Goal: Task Accomplishment & Management: Manage account settings

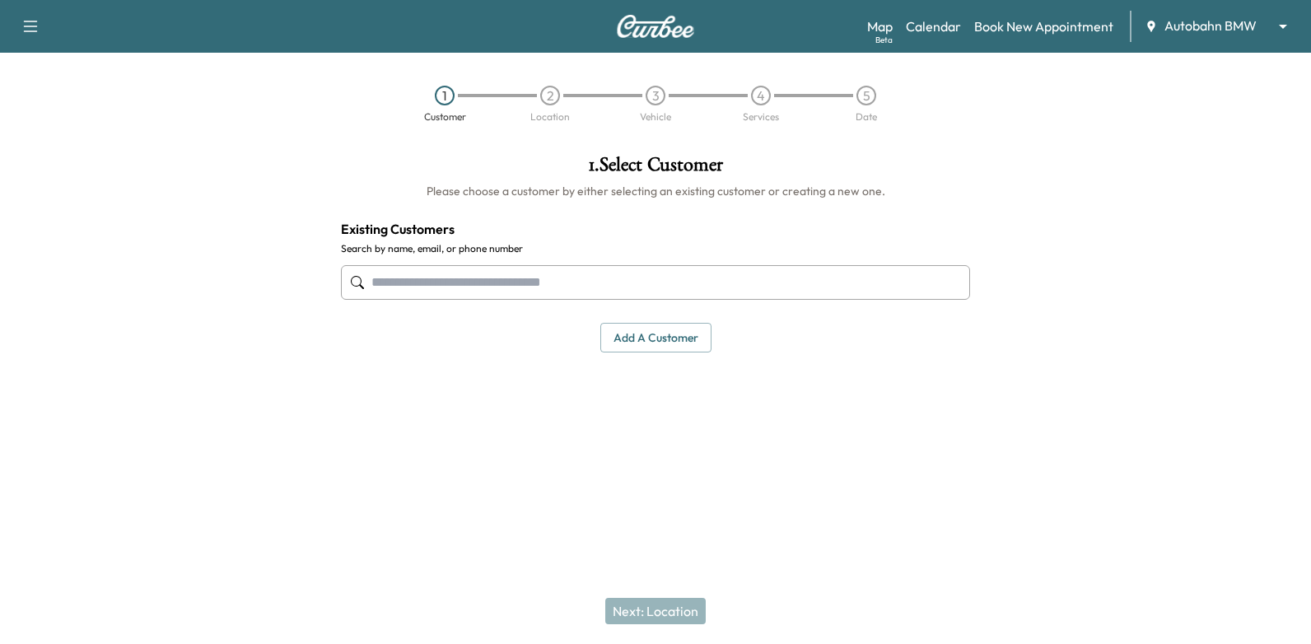
click at [1219, 23] on body "Support Log Out Map Beta Calendar Book New Appointment Autobahn BMW ******** ​ …" at bounding box center [655, 322] width 1311 height 644
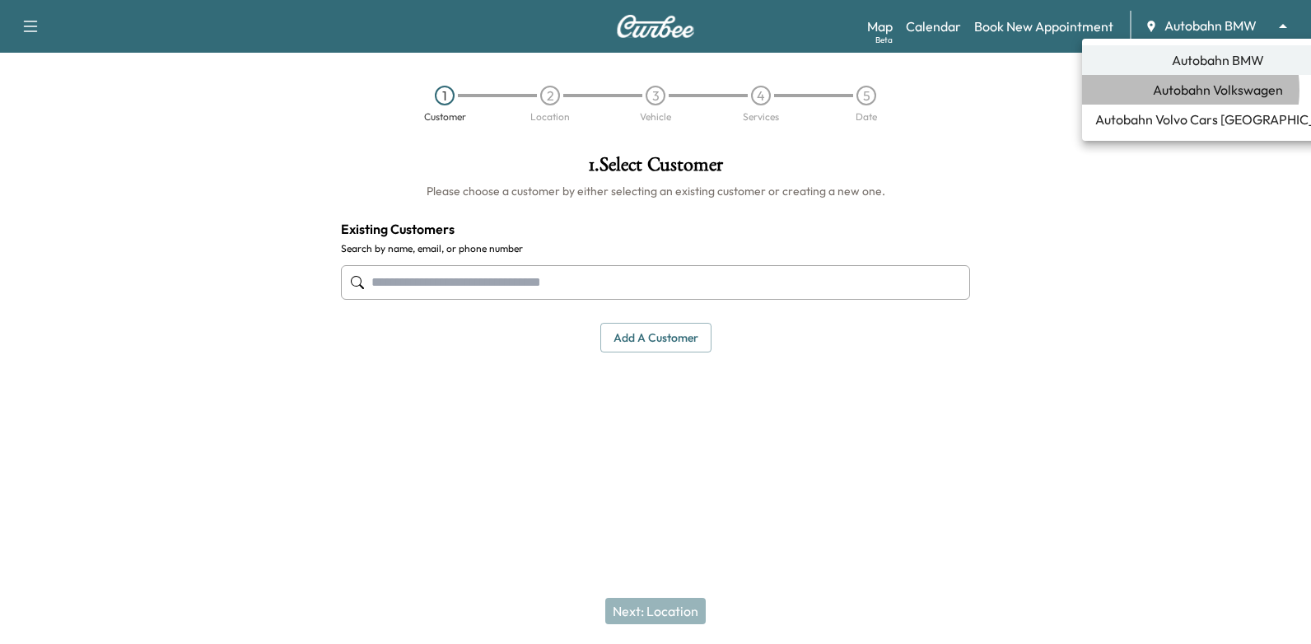
click at [1173, 90] on span "Autobahn Volkswagen" at bounding box center [1218, 90] width 130 height 20
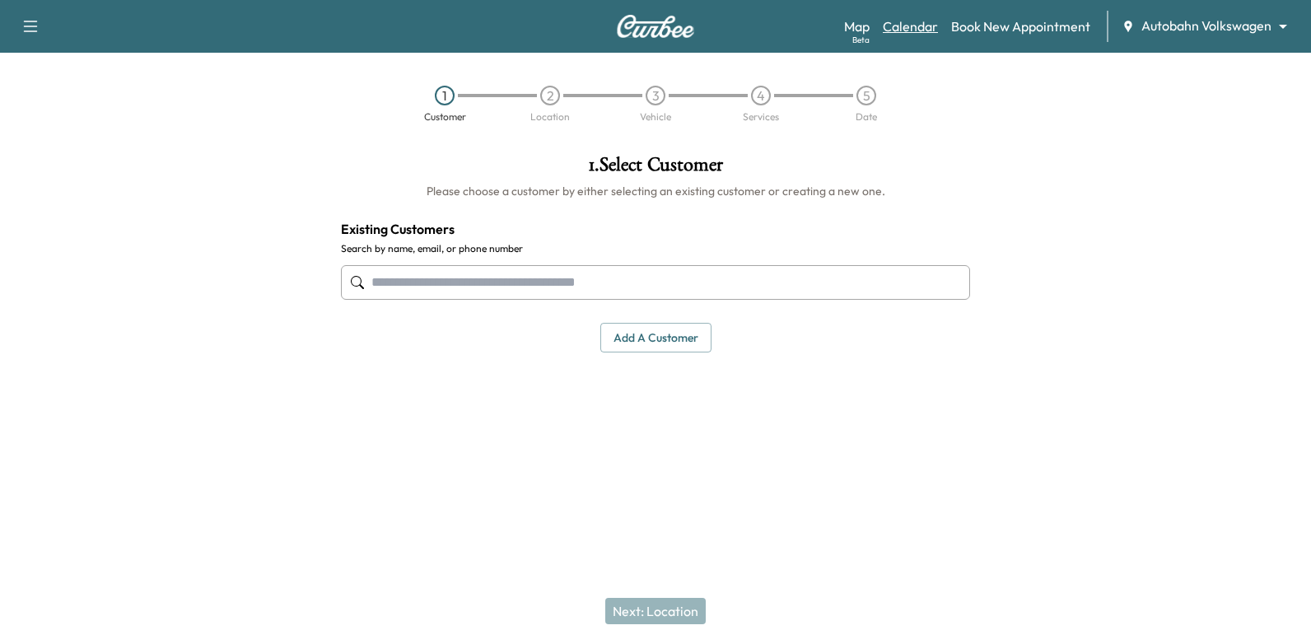
click at [923, 25] on link "Calendar" at bounding box center [910, 26] width 55 height 20
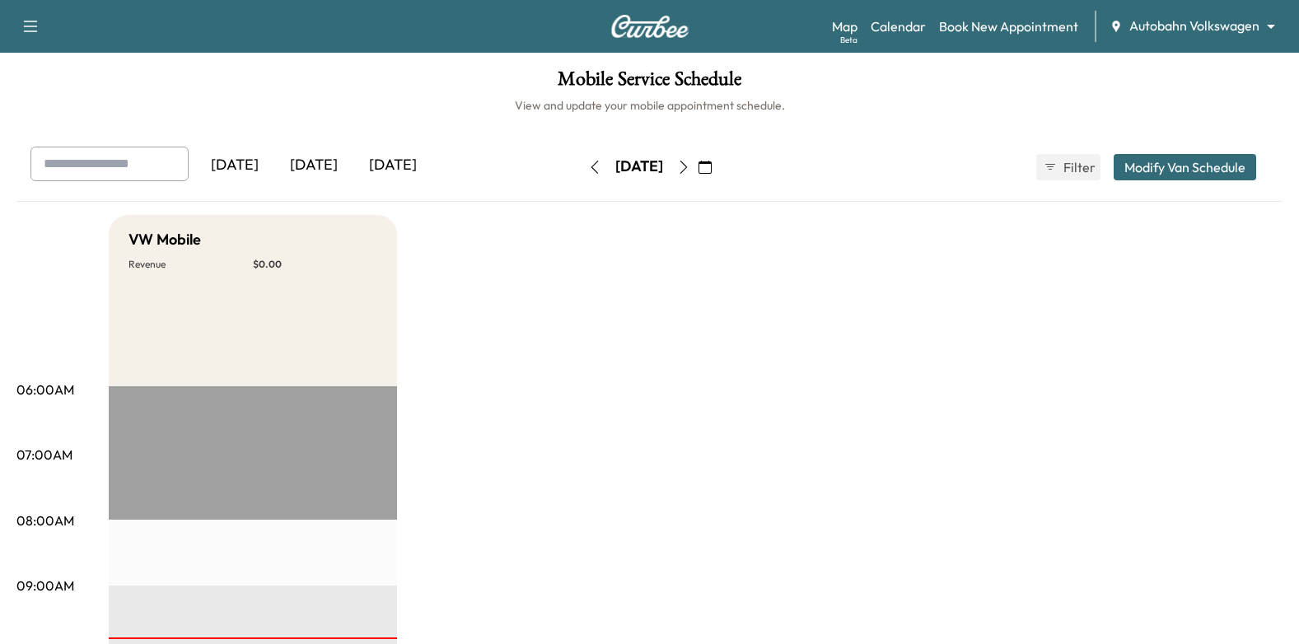
click at [712, 168] on icon "button" at bounding box center [704, 167] width 13 height 13
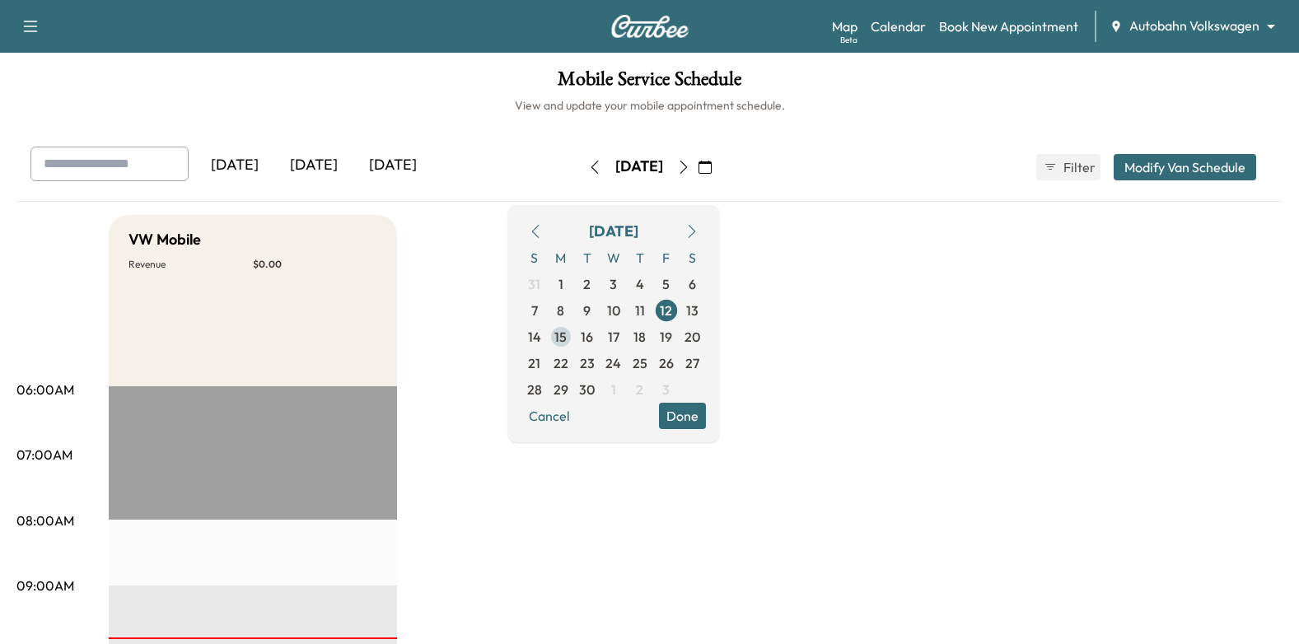
click at [567, 340] on span "15" at bounding box center [560, 337] width 12 height 20
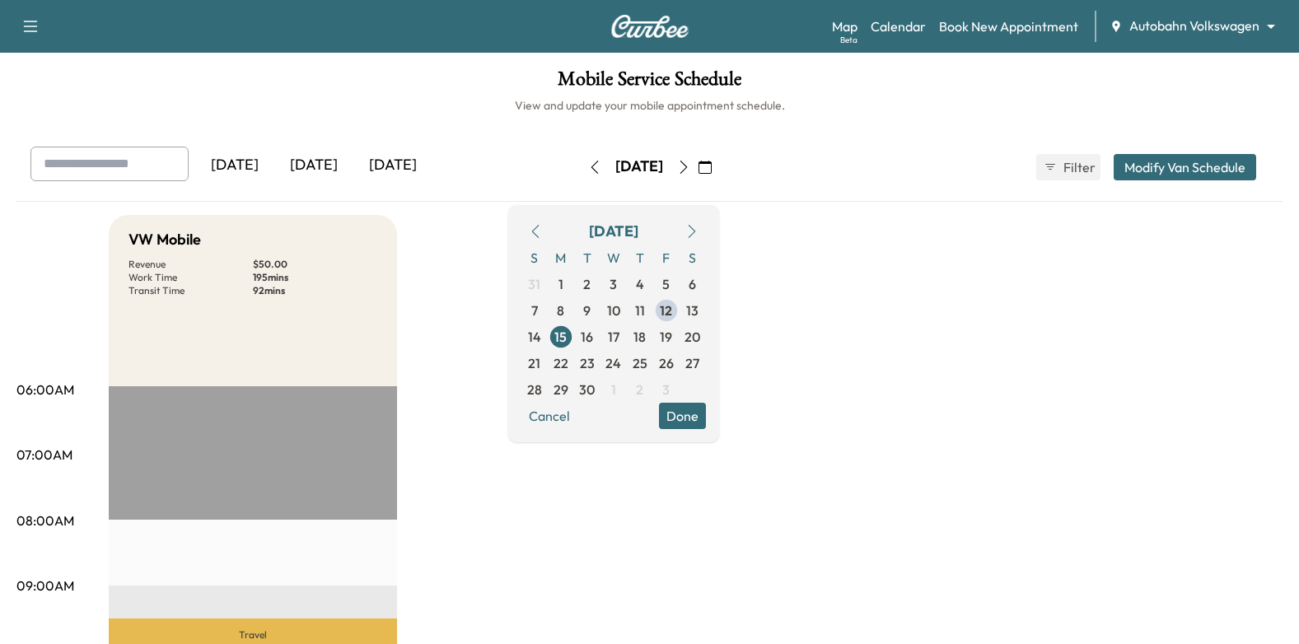
click at [706, 413] on button "Done" at bounding box center [682, 416] width 47 height 26
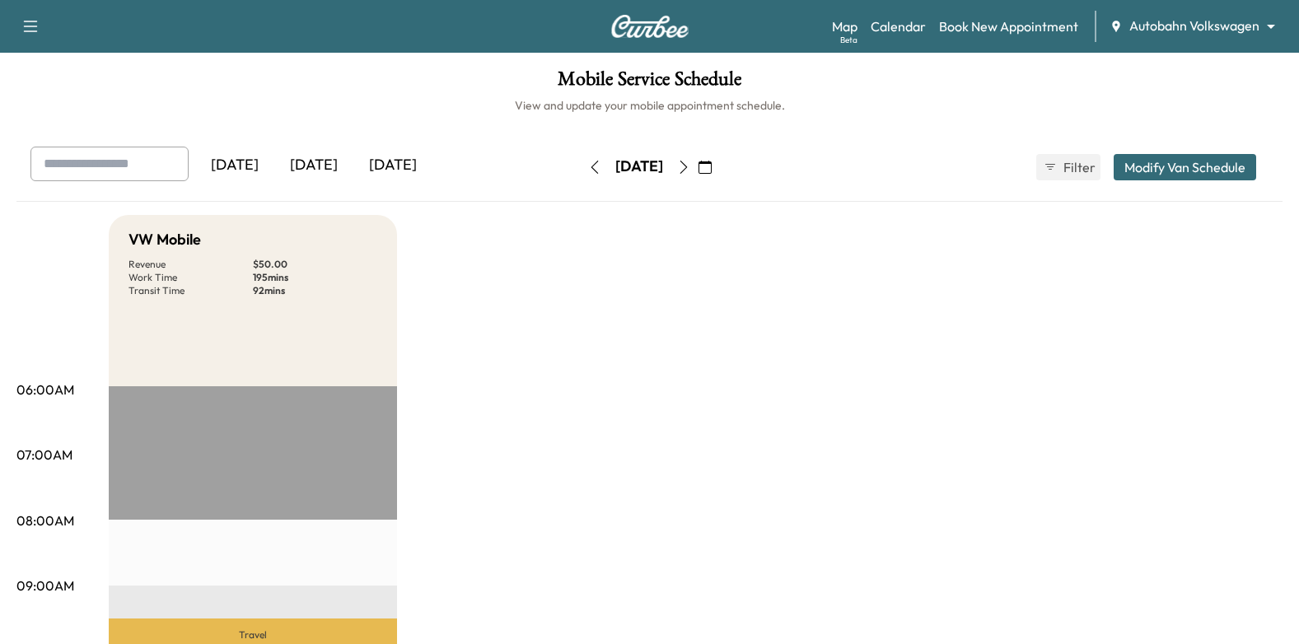
click at [690, 167] on icon "button" at bounding box center [683, 167] width 13 height 13
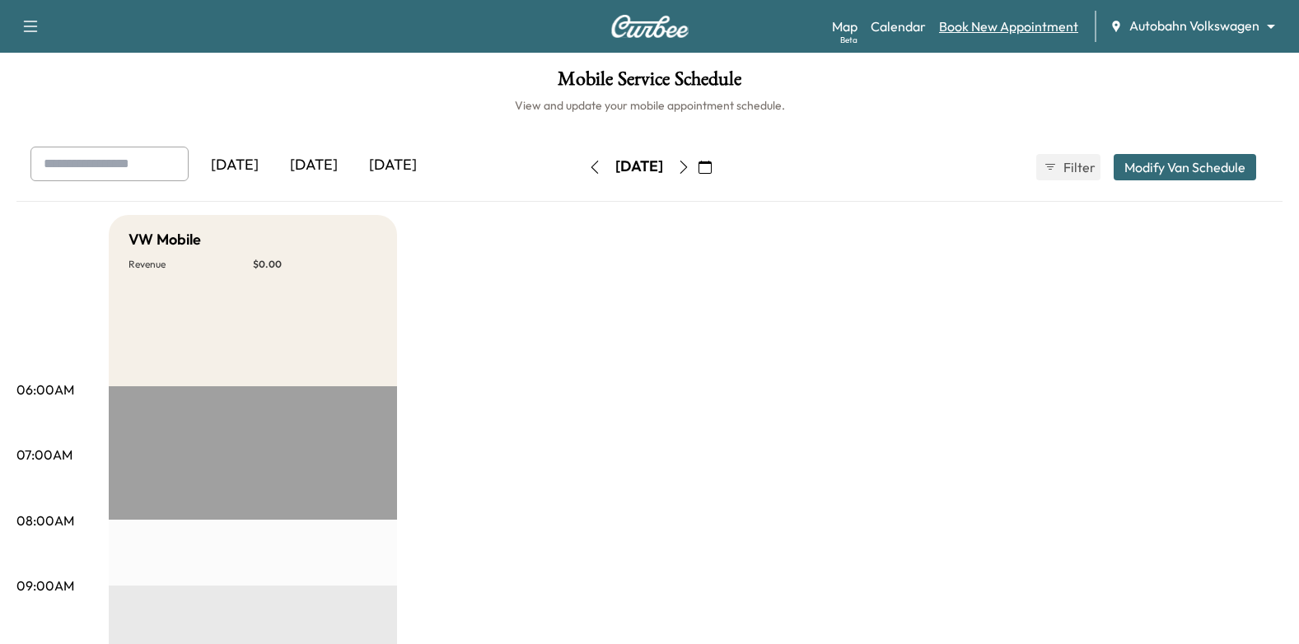
click at [992, 34] on link "Book New Appointment" at bounding box center [1008, 26] width 139 height 20
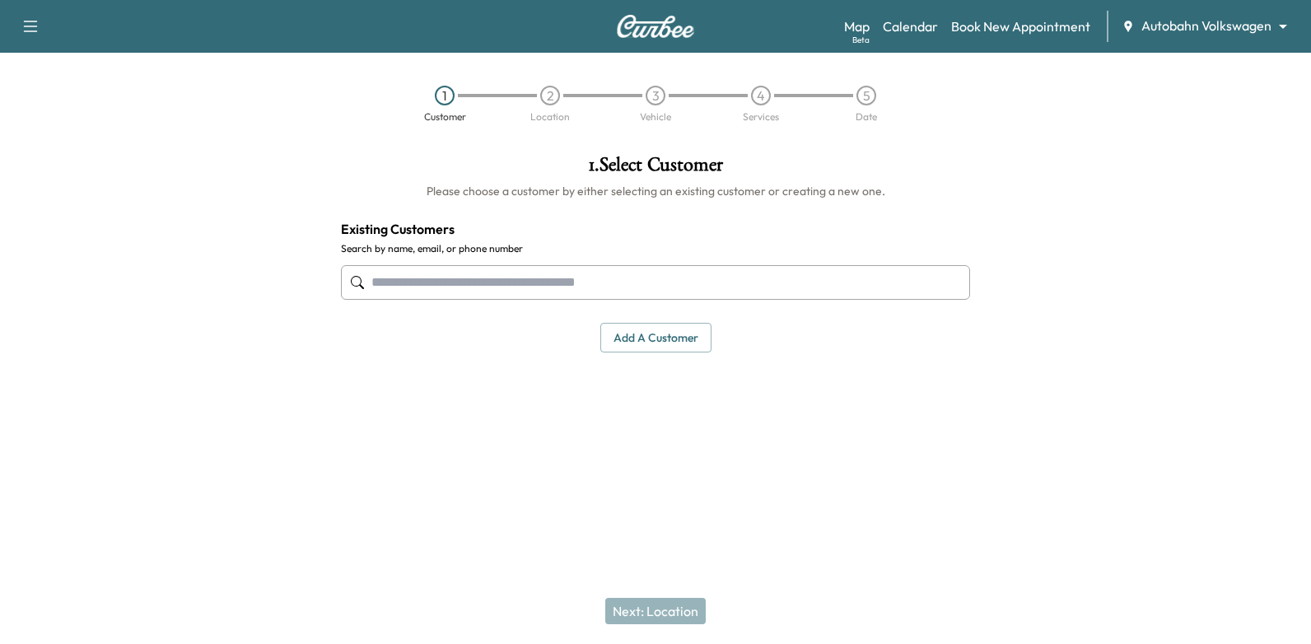
click at [743, 269] on input "text" at bounding box center [655, 282] width 629 height 35
click at [933, 289] on input "text" at bounding box center [655, 282] width 629 height 35
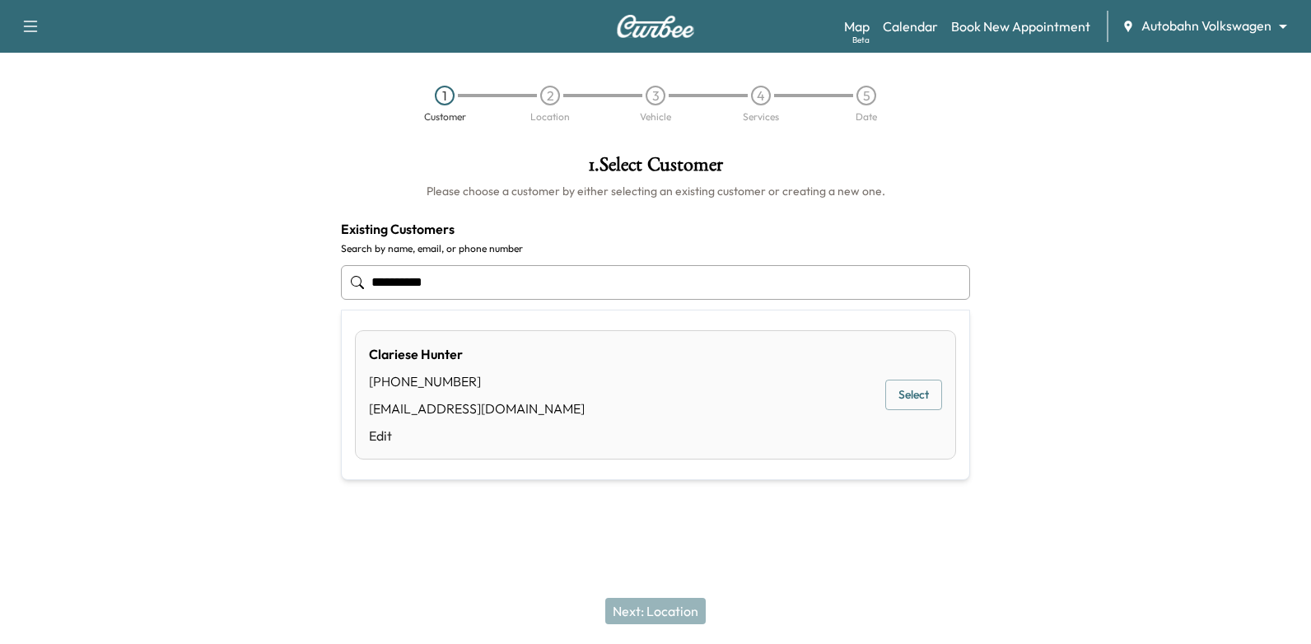
click at [901, 395] on button "Select" at bounding box center [913, 395] width 57 height 30
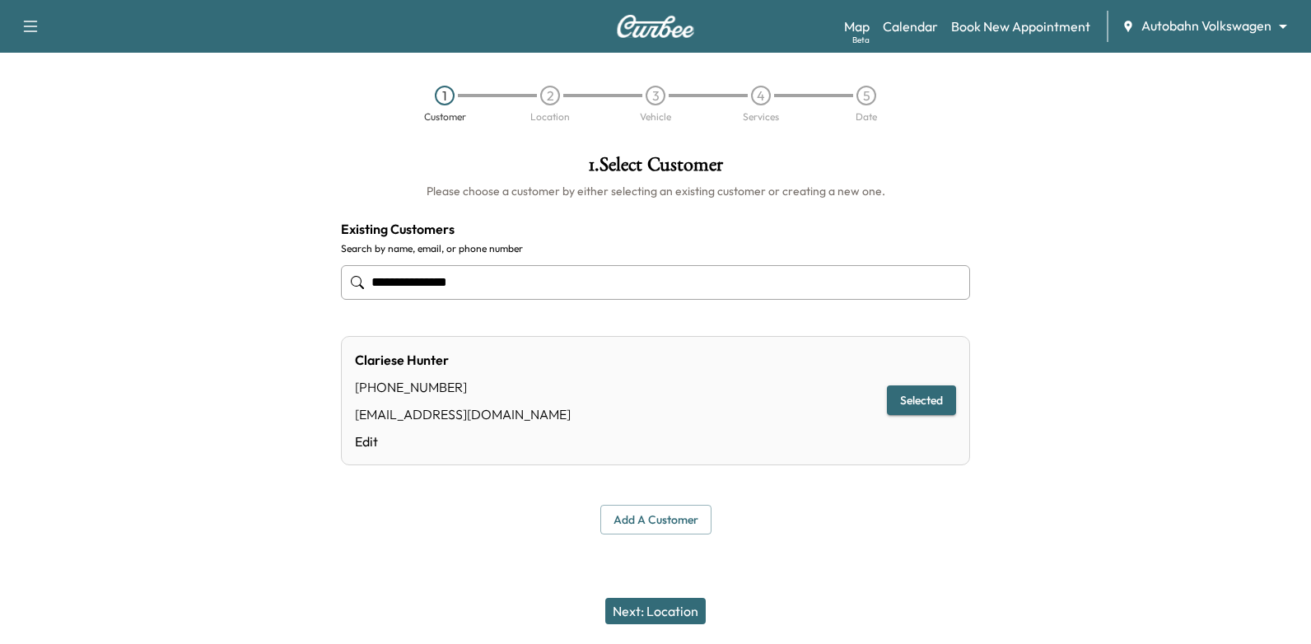
type input "**********"
click at [661, 605] on button "Next: Location" at bounding box center [655, 611] width 100 height 26
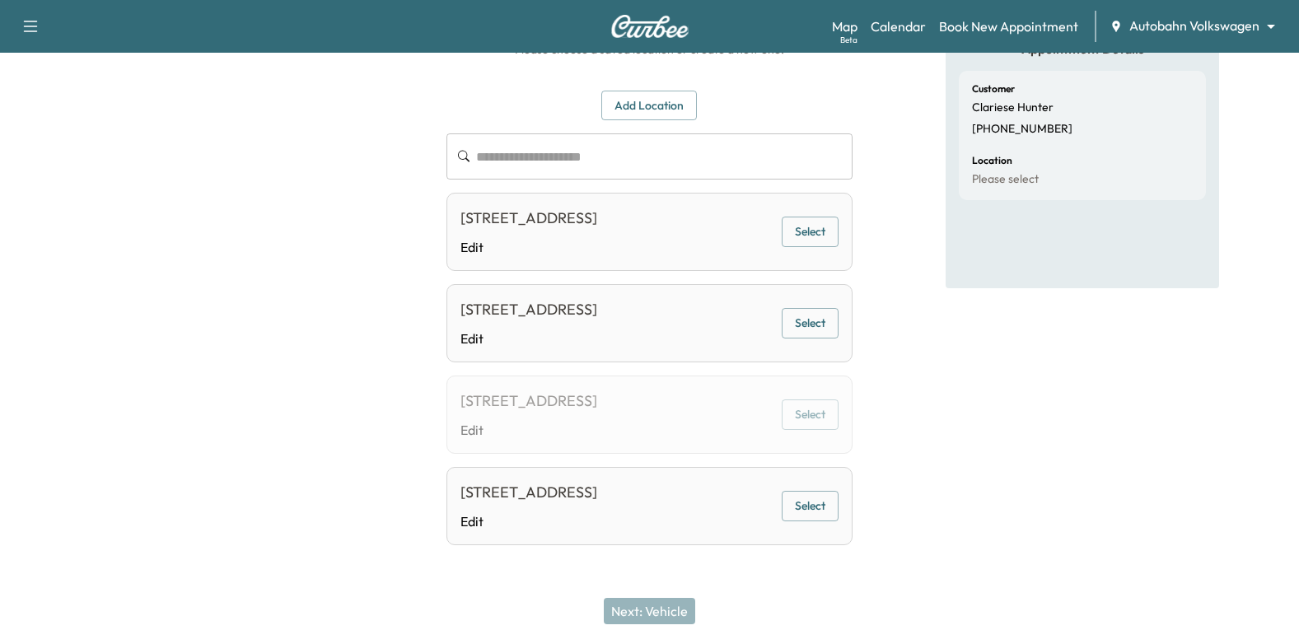
scroll to position [165, 0]
click at [824, 220] on button "Select" at bounding box center [810, 232] width 57 height 30
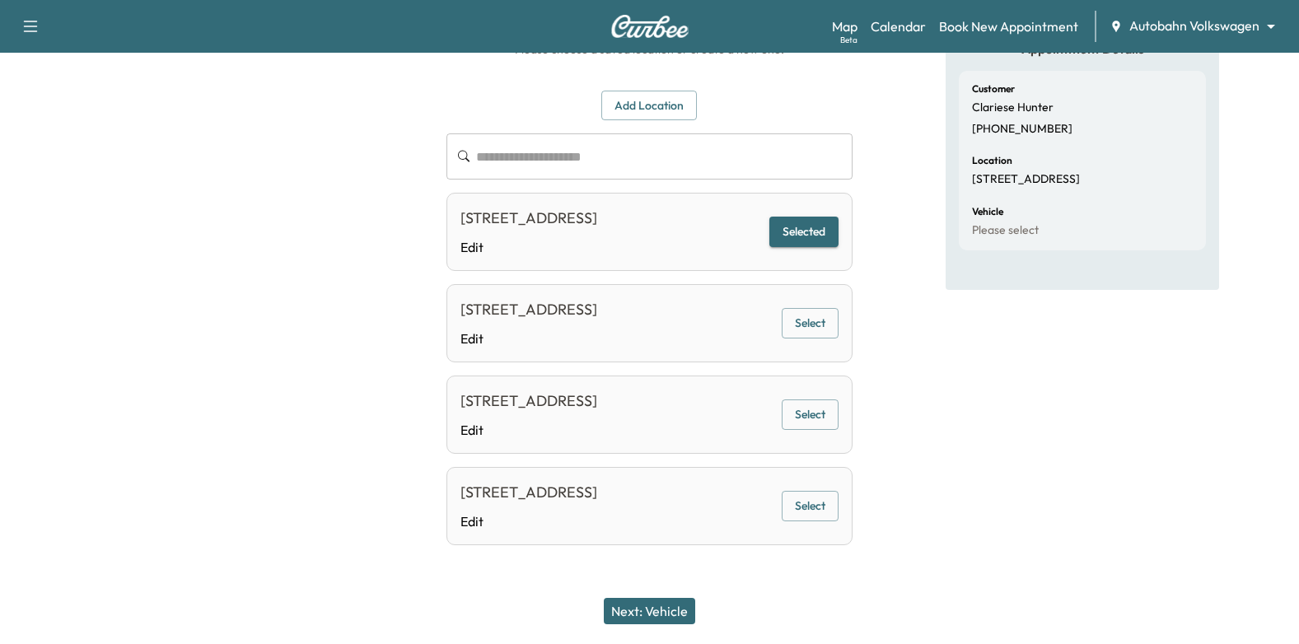
click at [643, 619] on button "Next: Vehicle" at bounding box center [649, 611] width 91 height 26
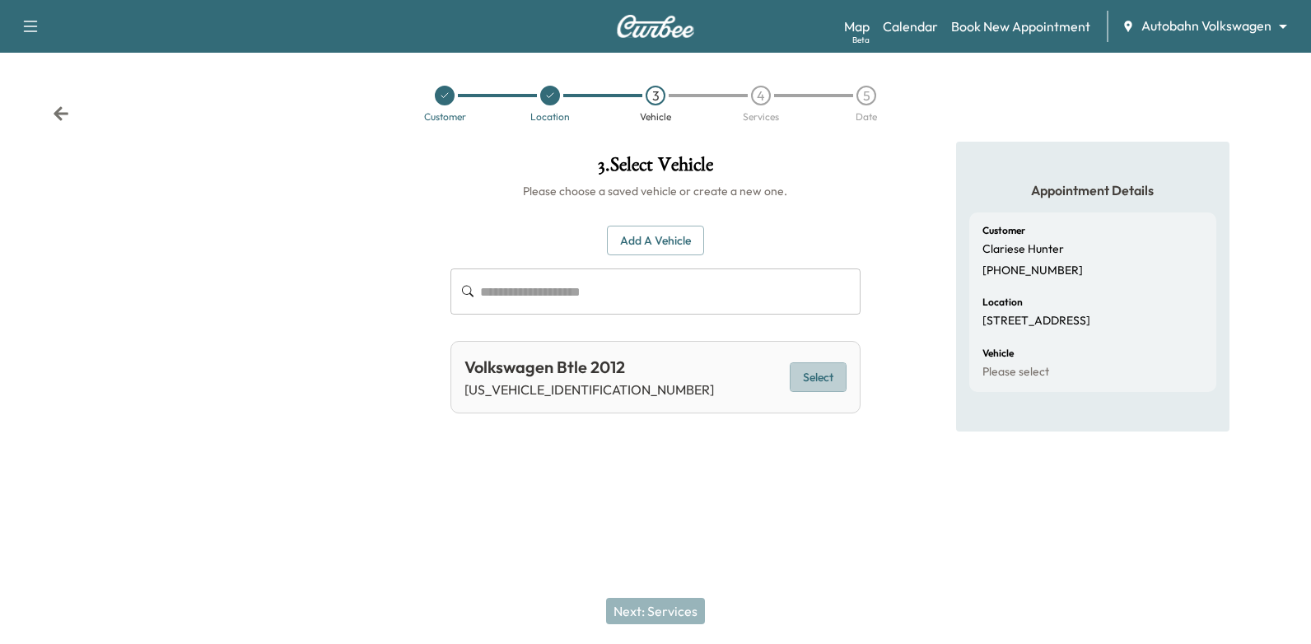
click at [829, 380] on button "Select" at bounding box center [818, 377] width 57 height 30
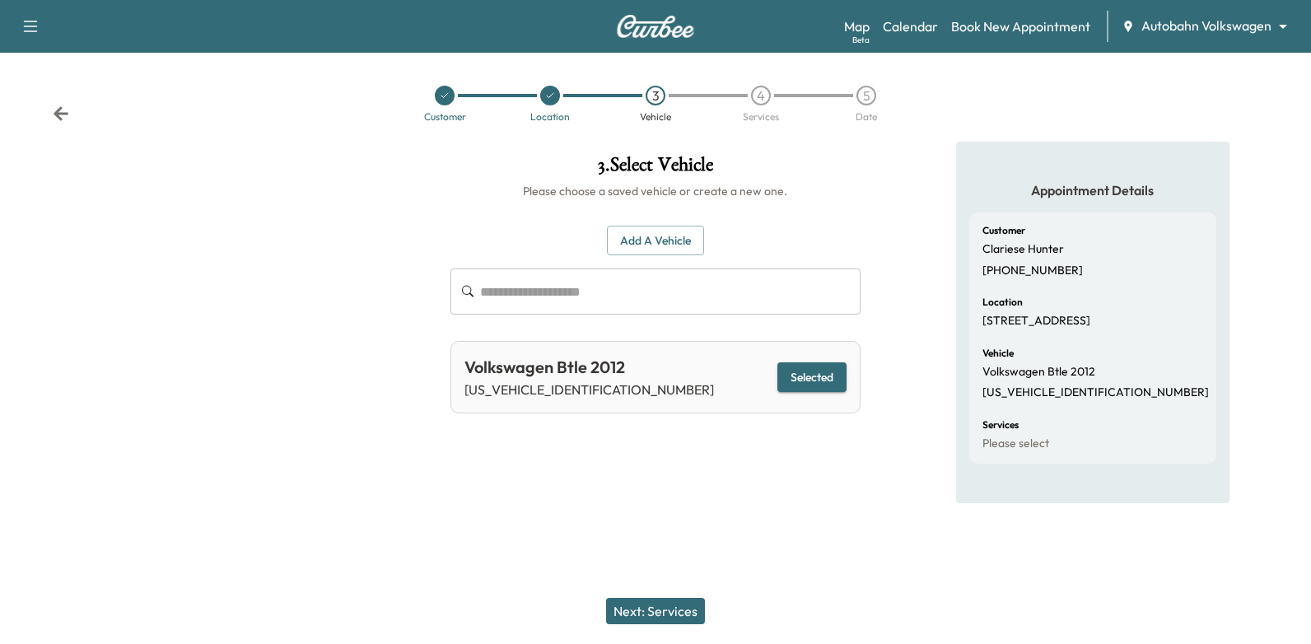
click at [649, 616] on button "Next: Services" at bounding box center [655, 611] width 99 height 26
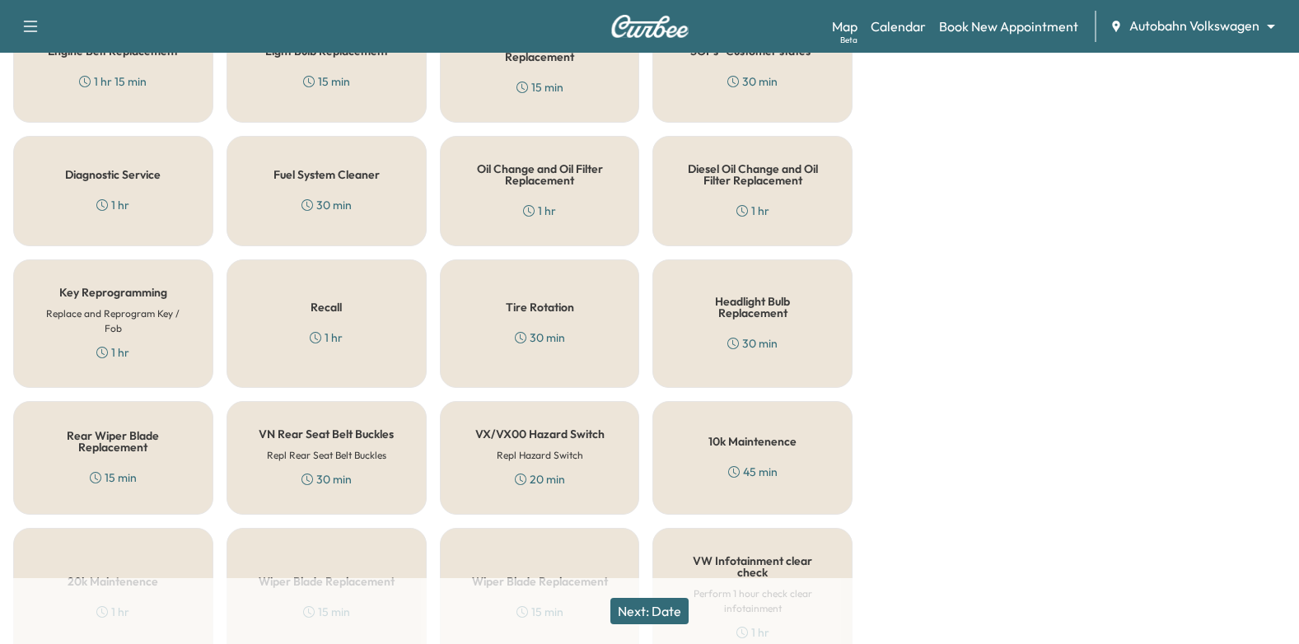
scroll to position [741, 0]
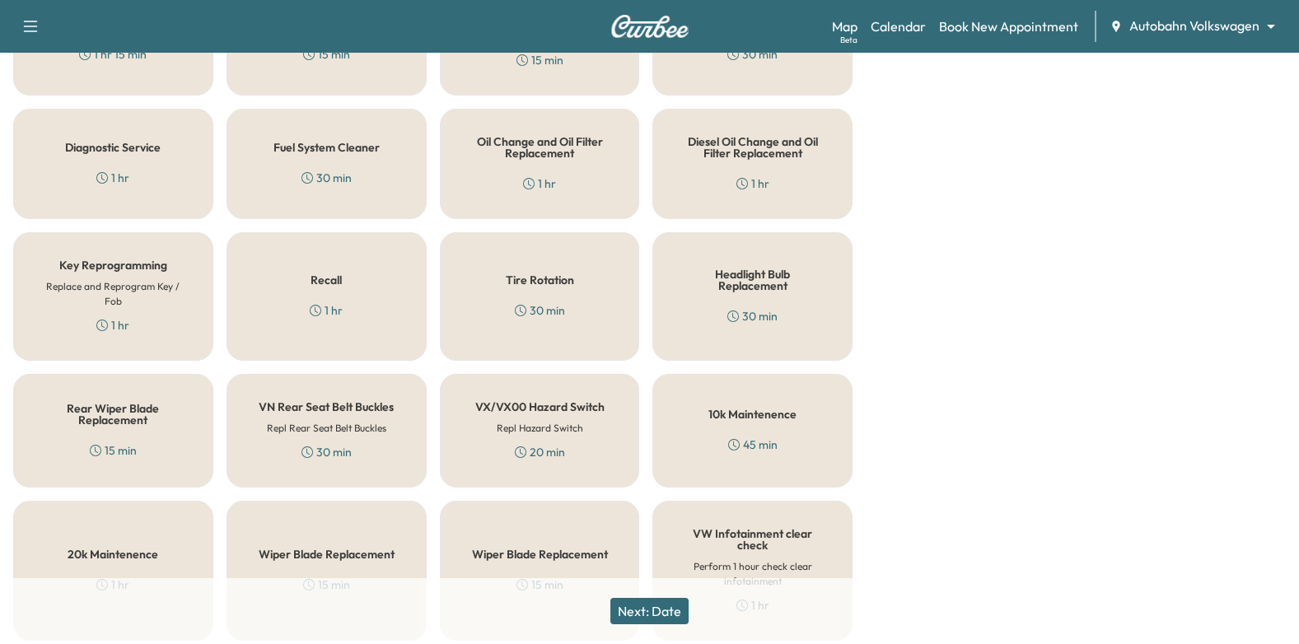
click at [156, 295] on h6 "Replace and Reprogram Key / Fob" at bounding box center [113, 294] width 146 height 30
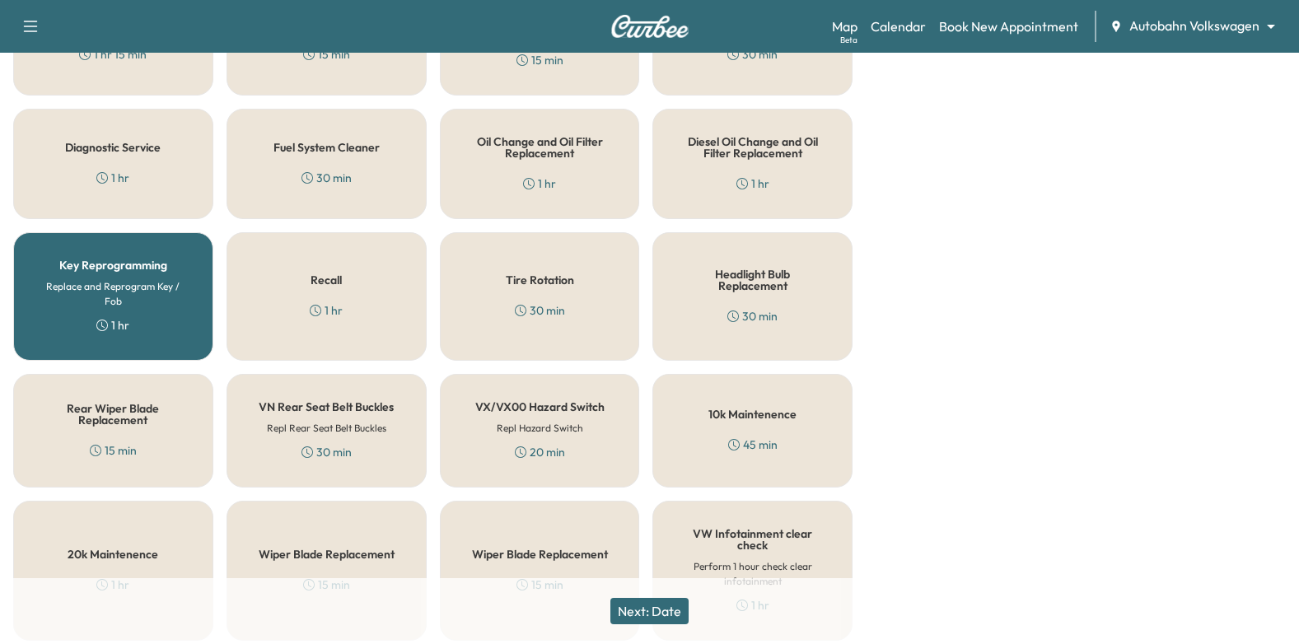
click at [654, 613] on button "Next: Date" at bounding box center [649, 611] width 78 height 26
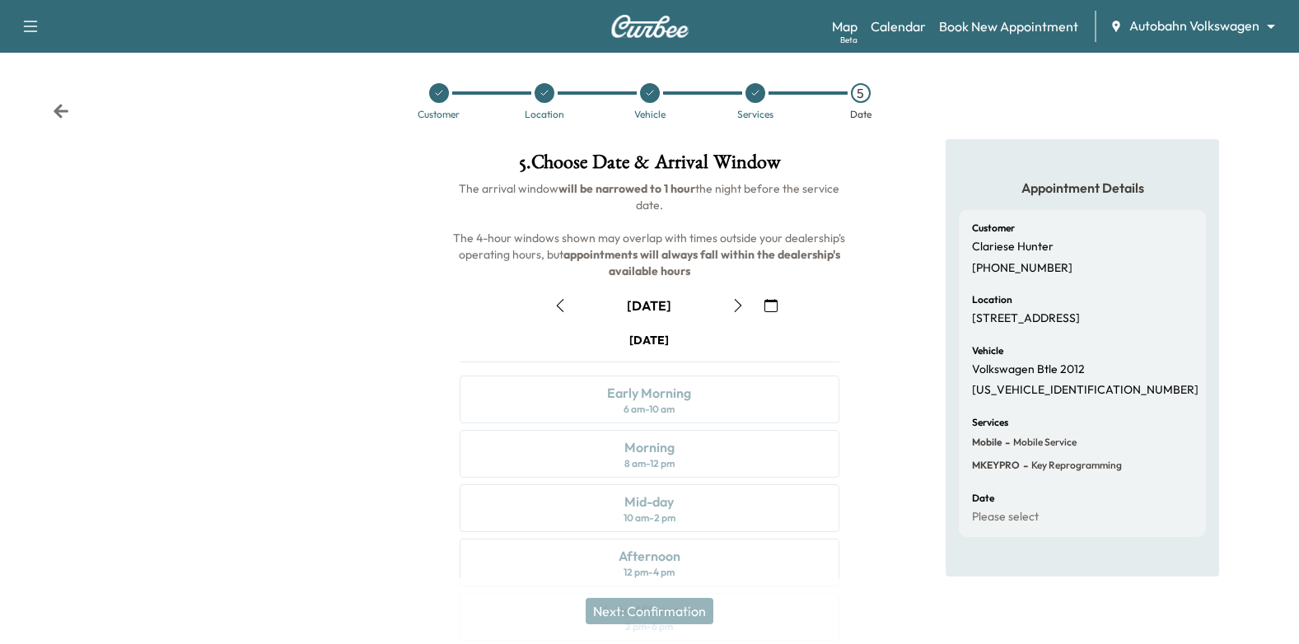
scroll to position [180, 0]
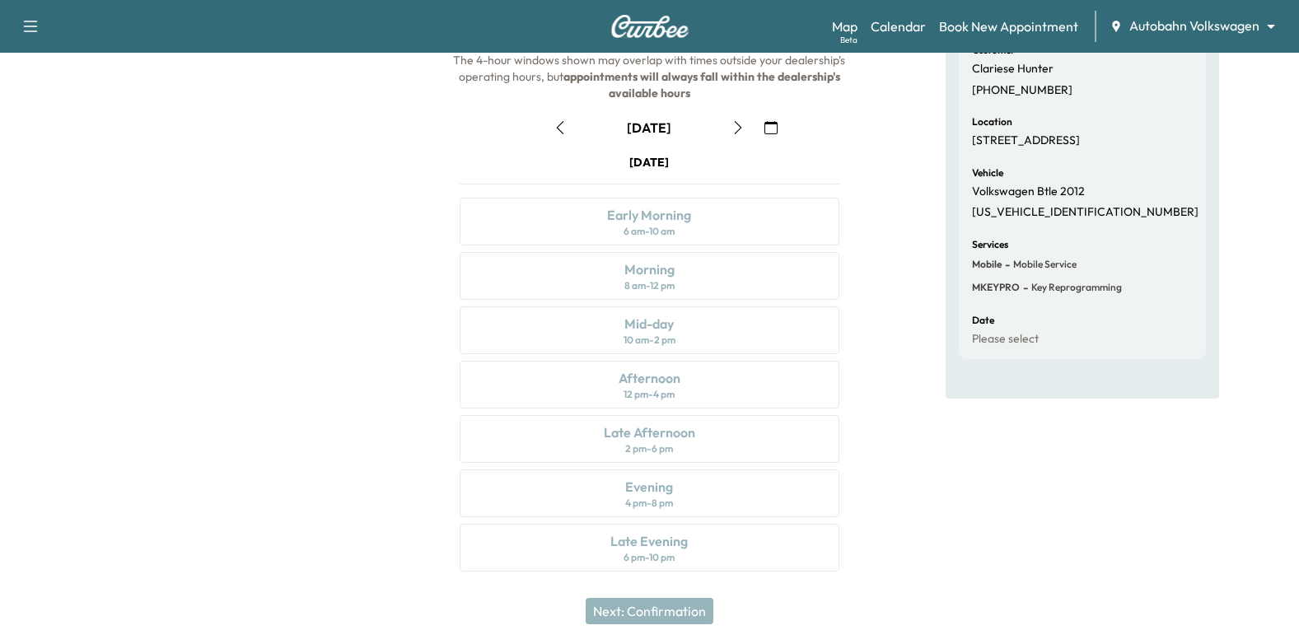
click at [773, 130] on icon "button" at bounding box center [770, 127] width 13 height 13
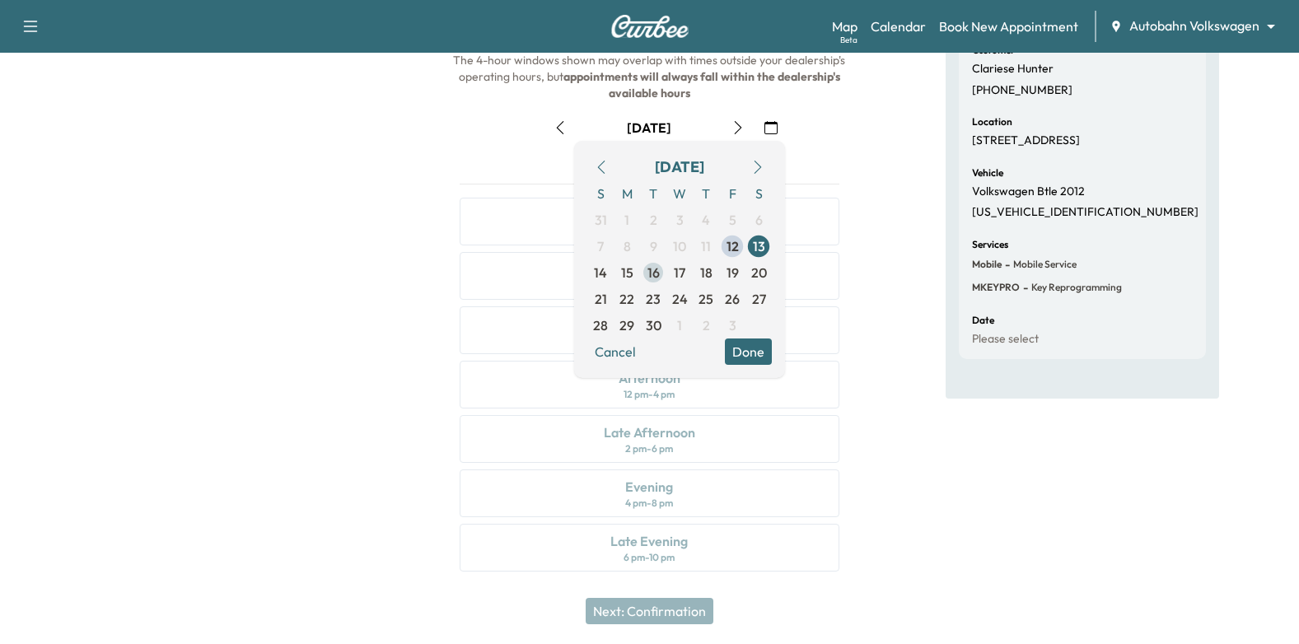
click at [647, 271] on span "16" at bounding box center [653, 273] width 12 height 20
click at [746, 357] on button "Done" at bounding box center [748, 351] width 47 height 26
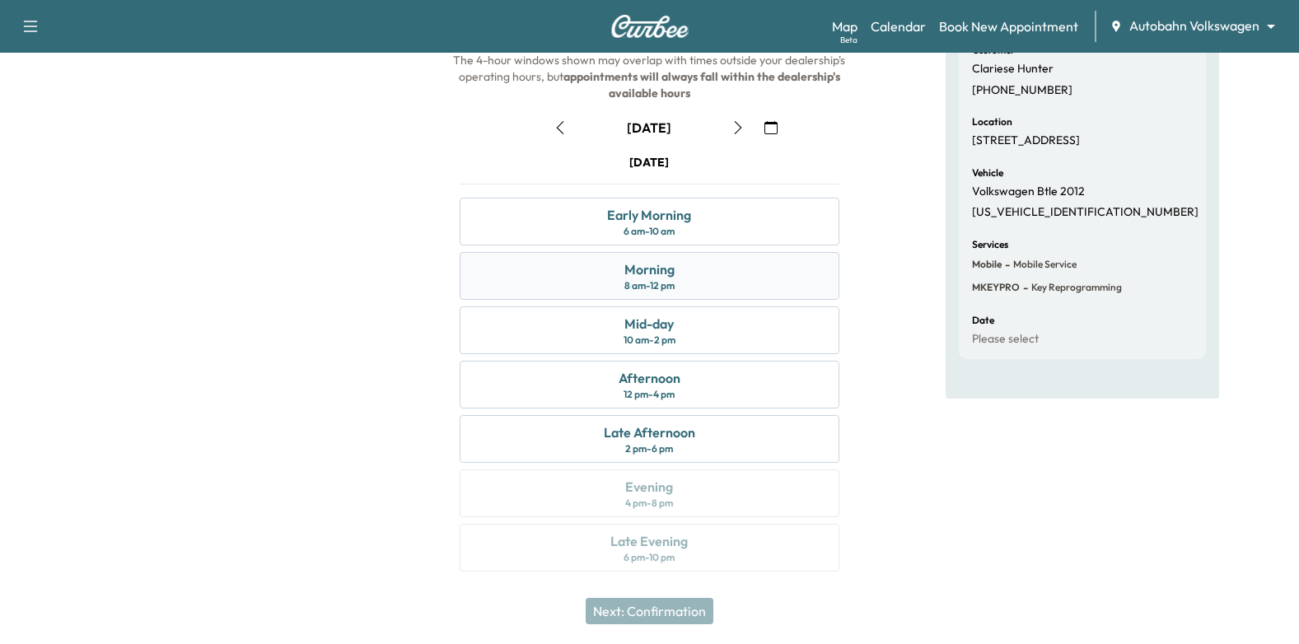
click at [689, 282] on div "Morning 8 am - 12 pm" at bounding box center [650, 276] width 380 height 48
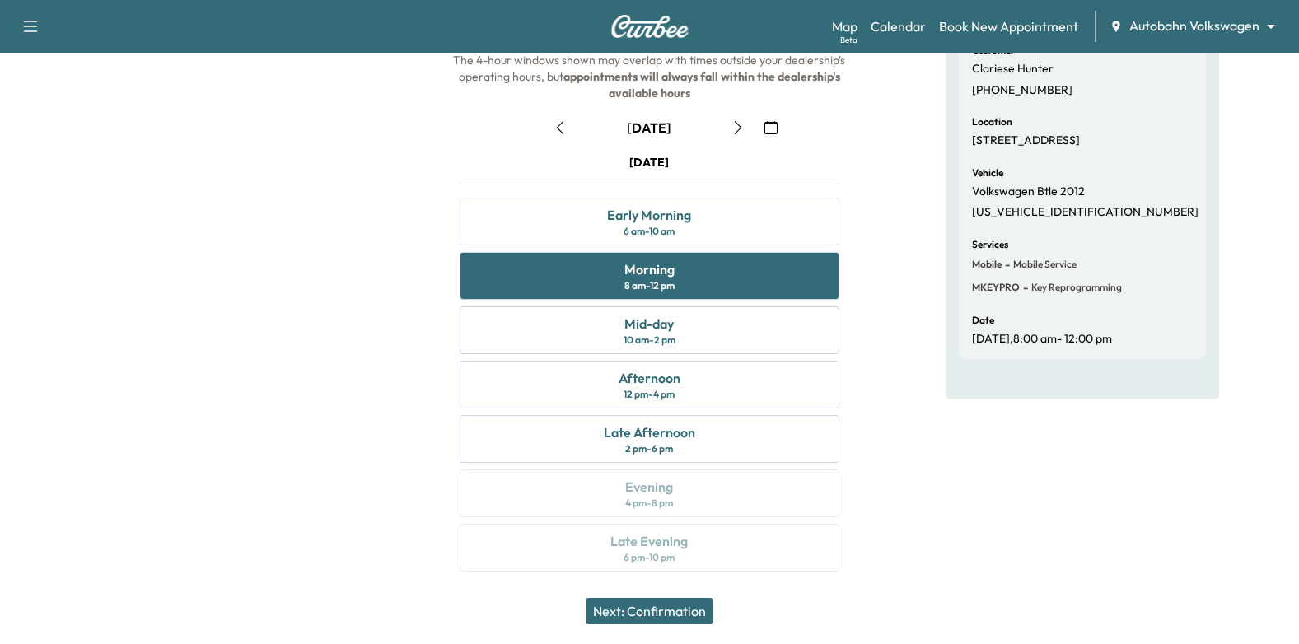
click at [678, 606] on button "Next: Confirmation" at bounding box center [650, 611] width 128 height 26
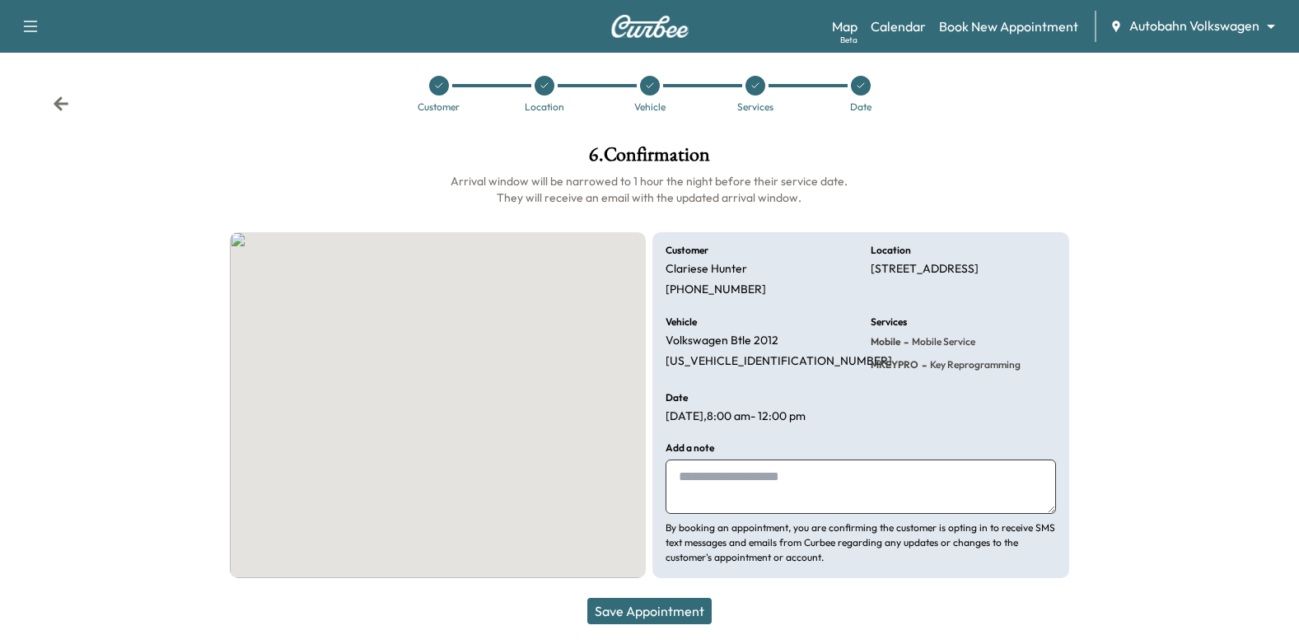
scroll to position [10, 0]
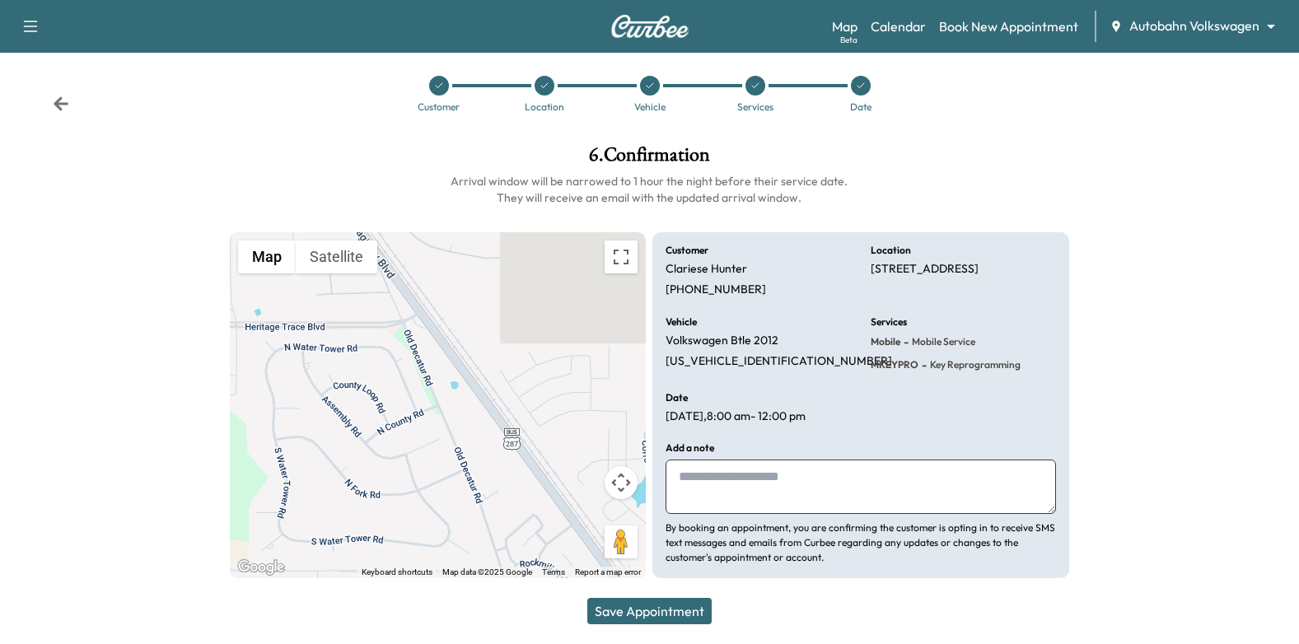
click at [778, 474] on textarea at bounding box center [860, 487] width 390 height 54
type textarea "**********"
click at [679, 615] on button "Save Appointment" at bounding box center [649, 611] width 124 height 26
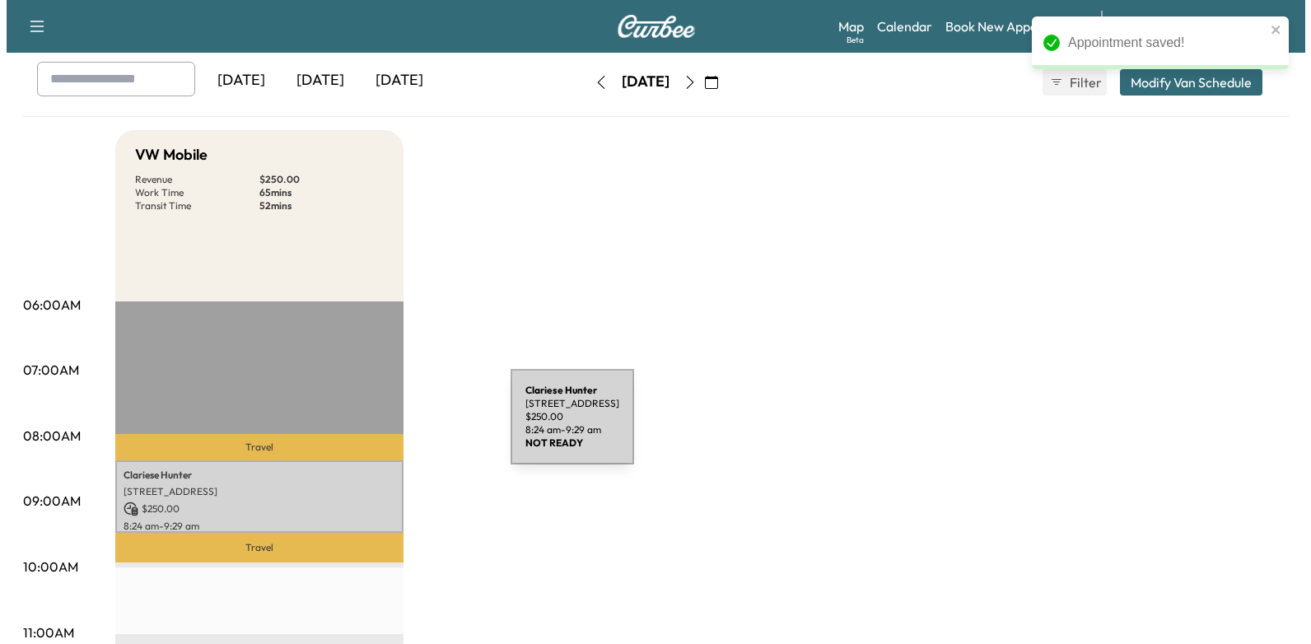
scroll to position [165, 0]
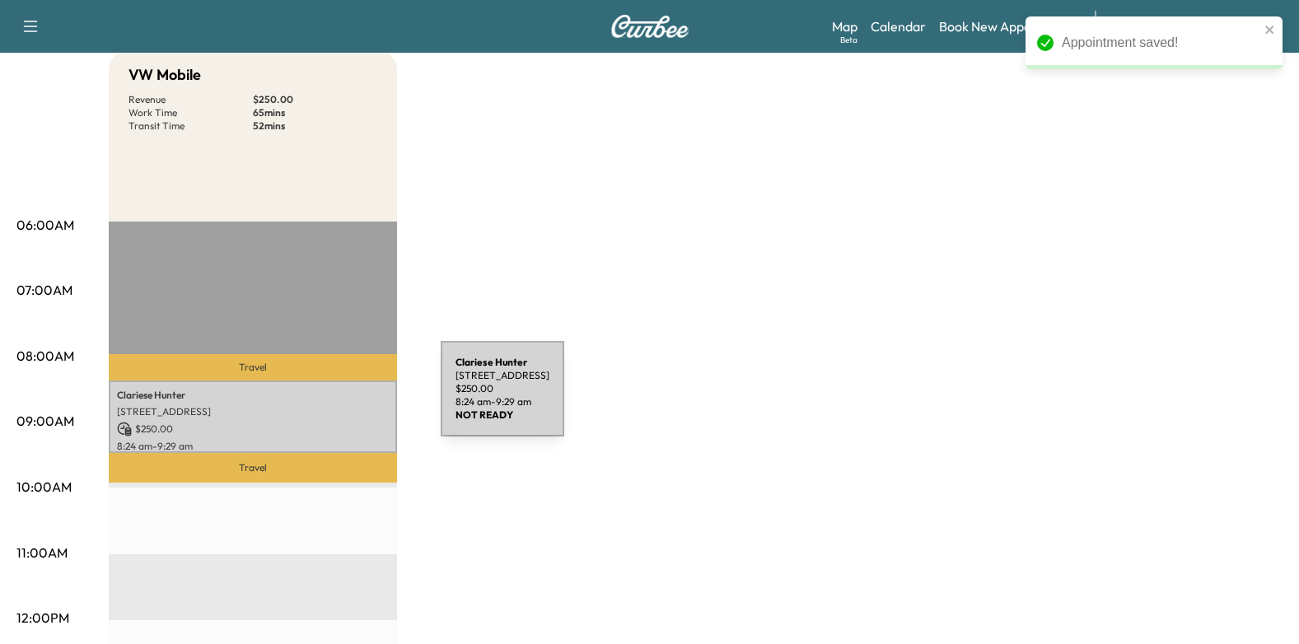
click at [317, 399] on p "[PERSON_NAME]" at bounding box center [253, 395] width 272 height 13
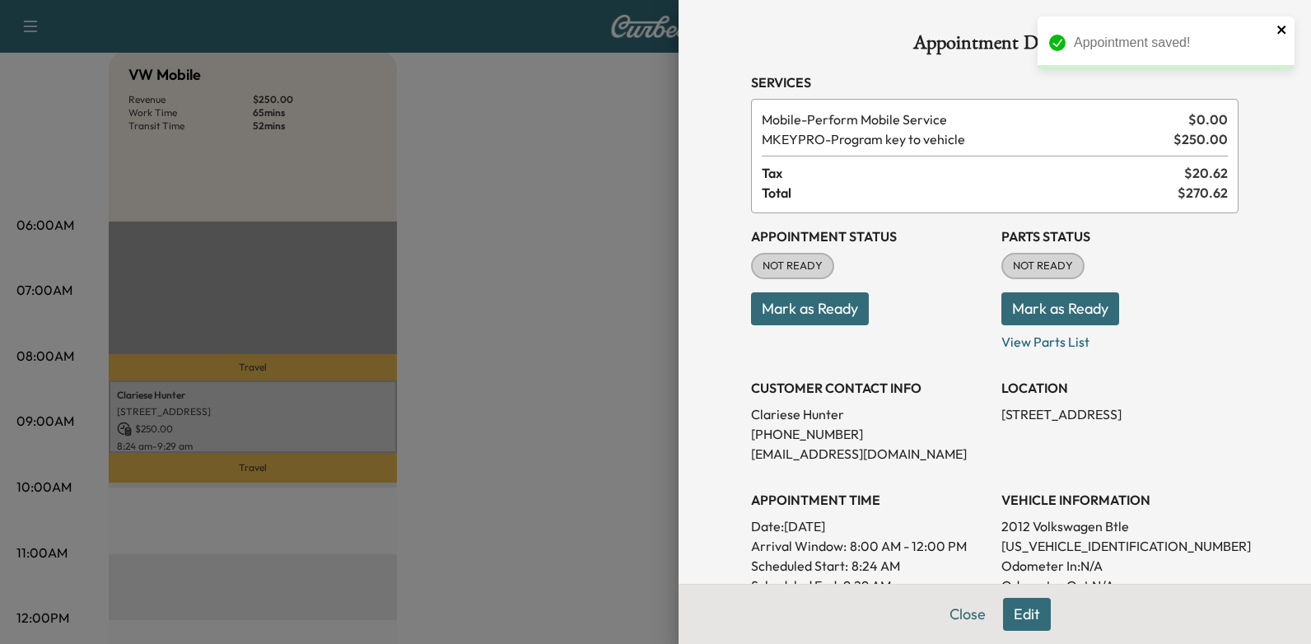
click at [1287, 26] on icon "close" at bounding box center [1283, 29] width 12 height 13
click at [771, 324] on button "Mark as Ready" at bounding box center [810, 308] width 118 height 33
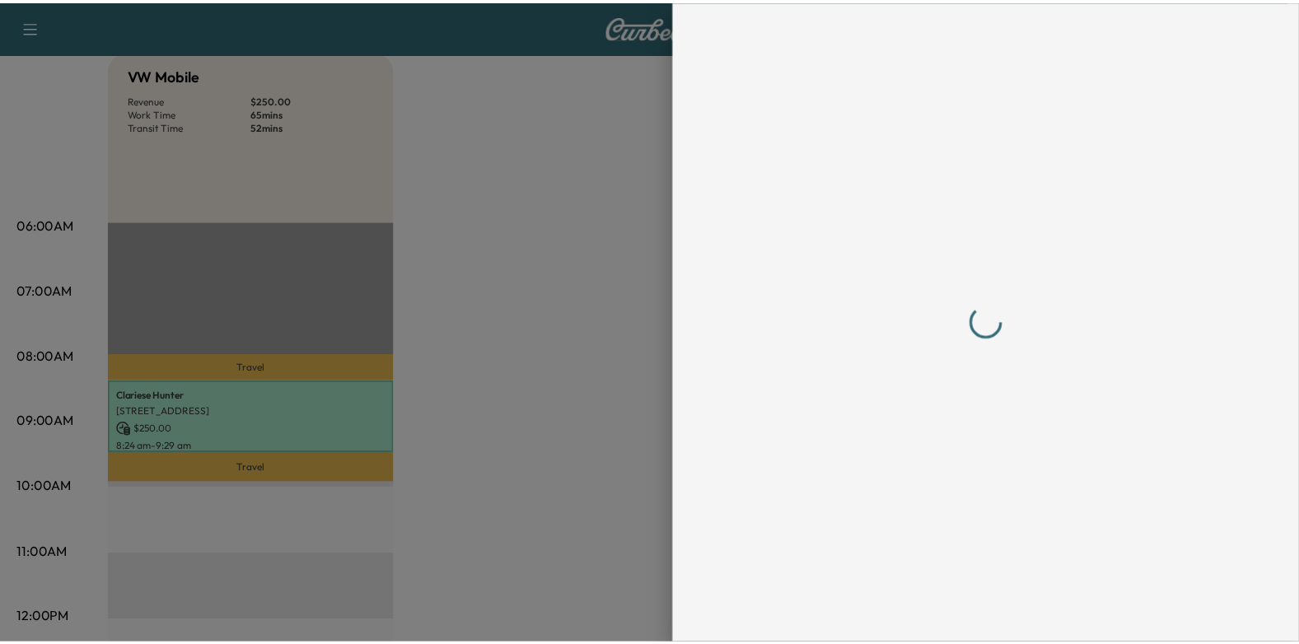
scroll to position [0, 0]
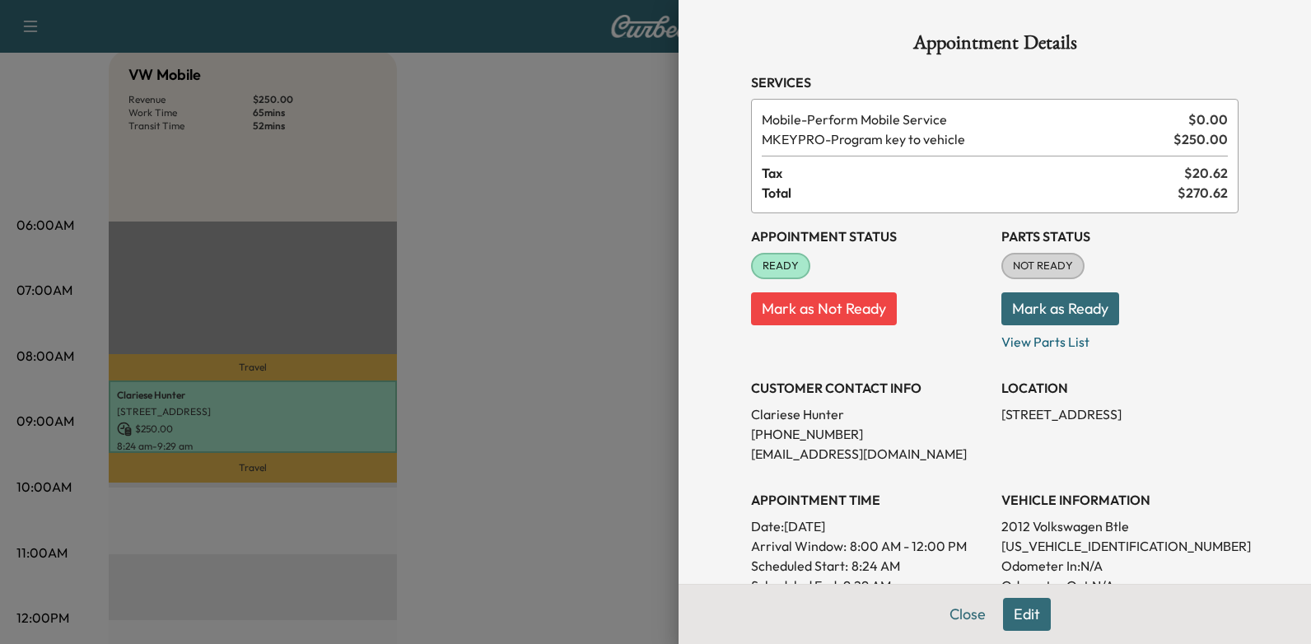
drag, startPoint x: 776, startPoint y: 522, endPoint x: 906, endPoint y: 523, distance: 130.1
click at [906, 523] on p "Date: [DATE]" at bounding box center [869, 526] width 237 height 20
drag, startPoint x: 906, startPoint y: 523, endPoint x: 891, endPoint y: 525, distance: 15.0
copy p "[DATE]"
click at [593, 198] on div at bounding box center [655, 322] width 1311 height 644
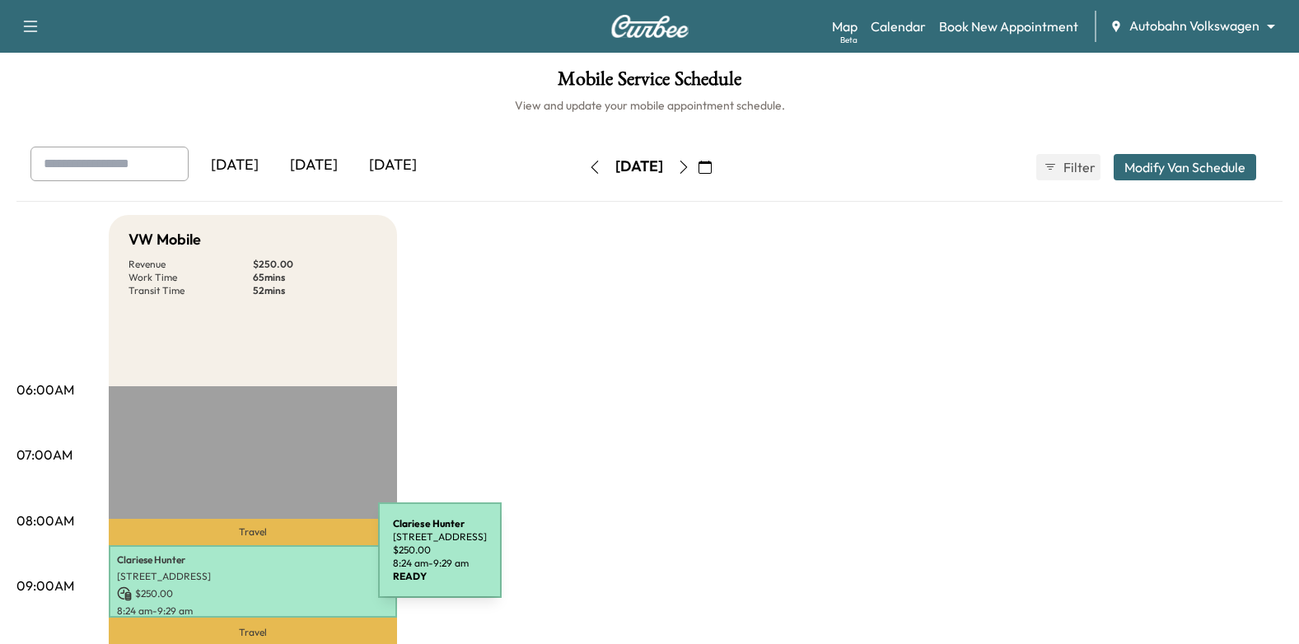
click at [254, 560] on p "[PERSON_NAME]" at bounding box center [253, 559] width 272 height 13
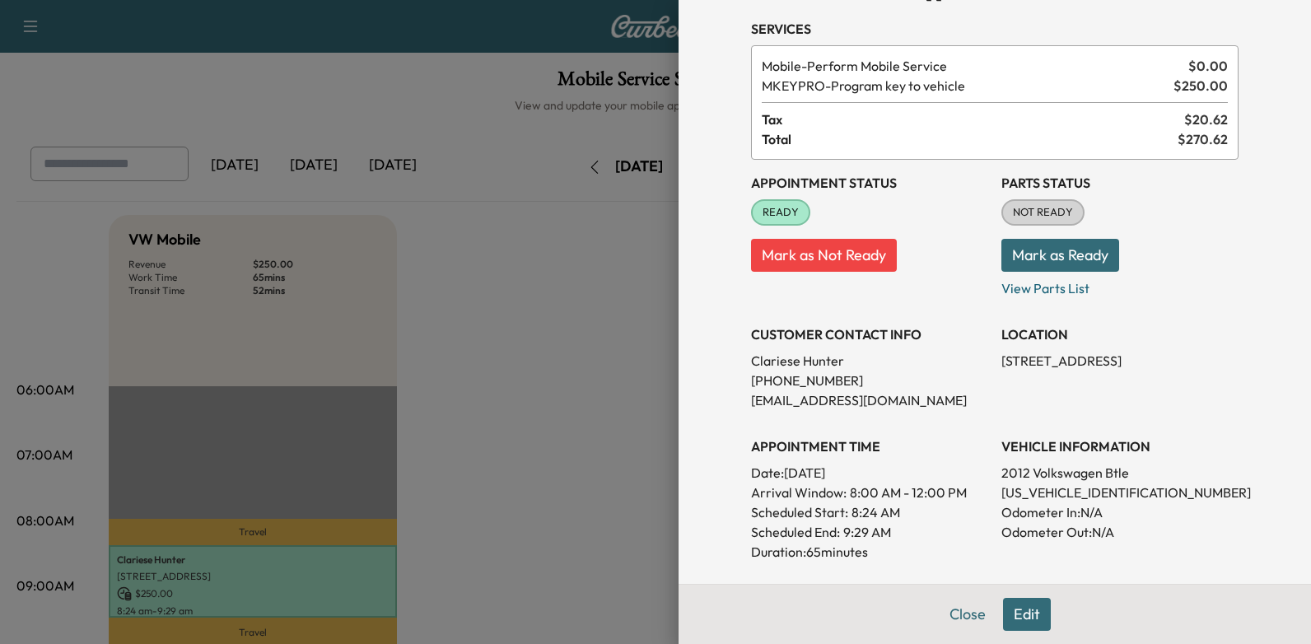
scroll to position [247, 0]
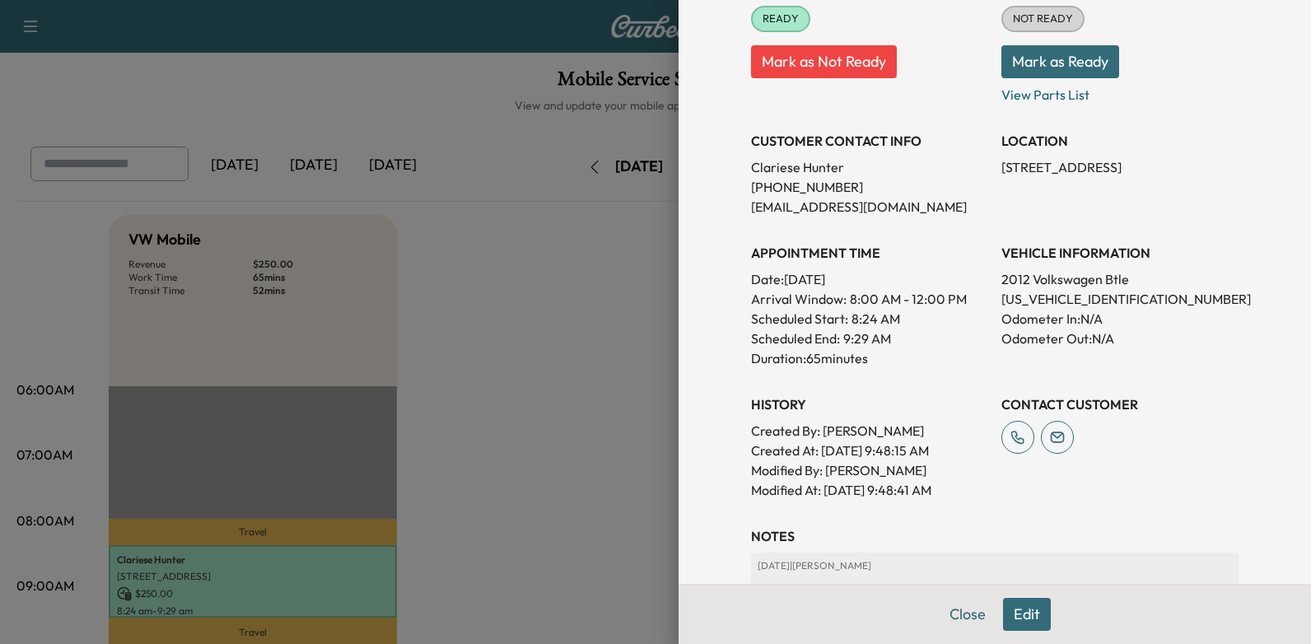
click at [1005, 621] on button "Edit" at bounding box center [1027, 614] width 48 height 33
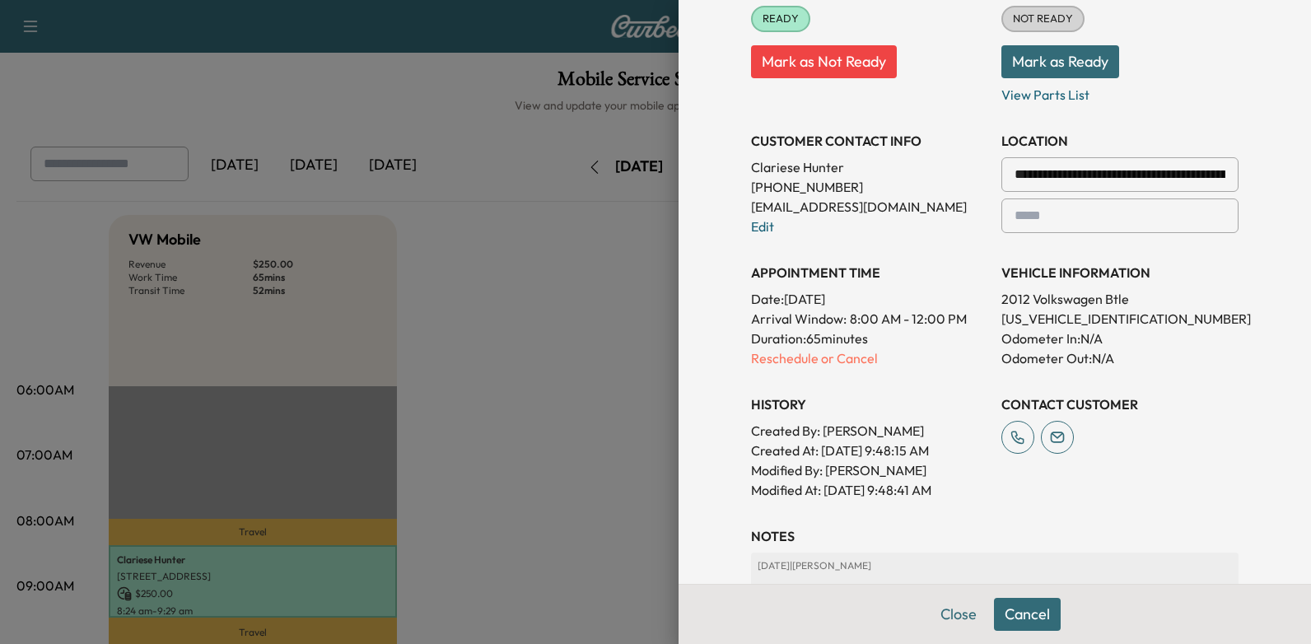
click at [1101, 175] on input "**********" at bounding box center [1119, 174] width 237 height 35
click at [1113, 223] on li "[STREET_ADDRESS]" at bounding box center [1120, 209] width 236 height 33
type input "**********"
click at [1029, 609] on button "Save & Close" at bounding box center [1026, 614] width 105 height 33
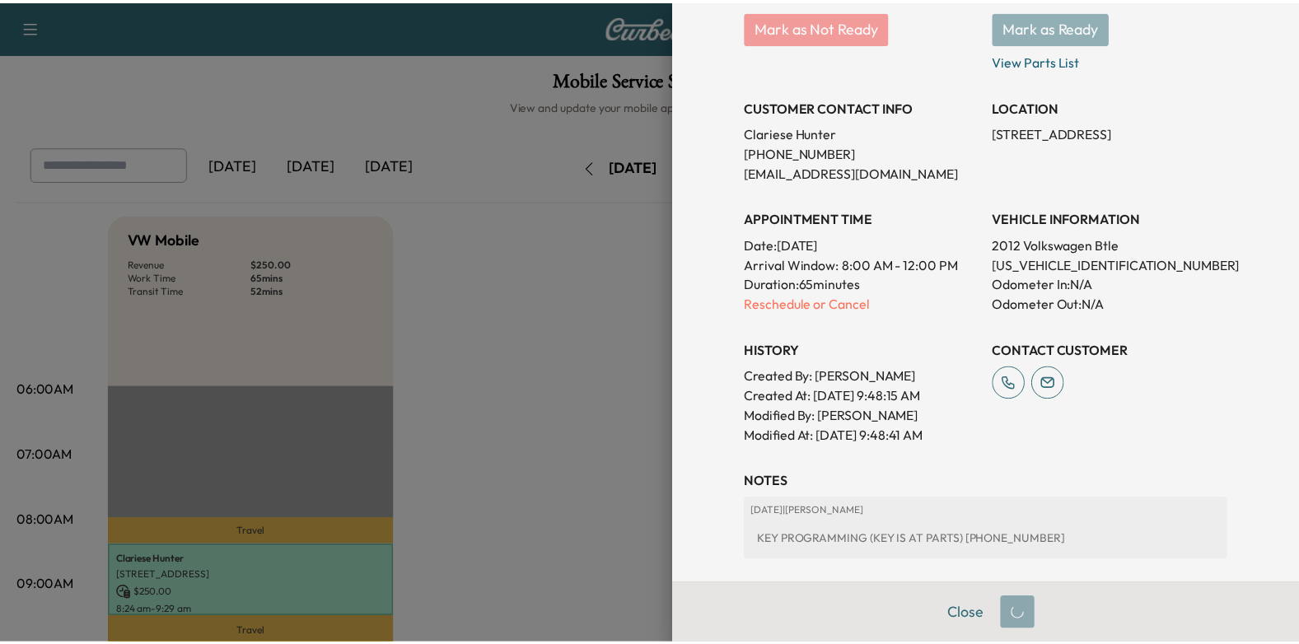
scroll to position [247, 0]
